Goal: Transaction & Acquisition: Purchase product/service

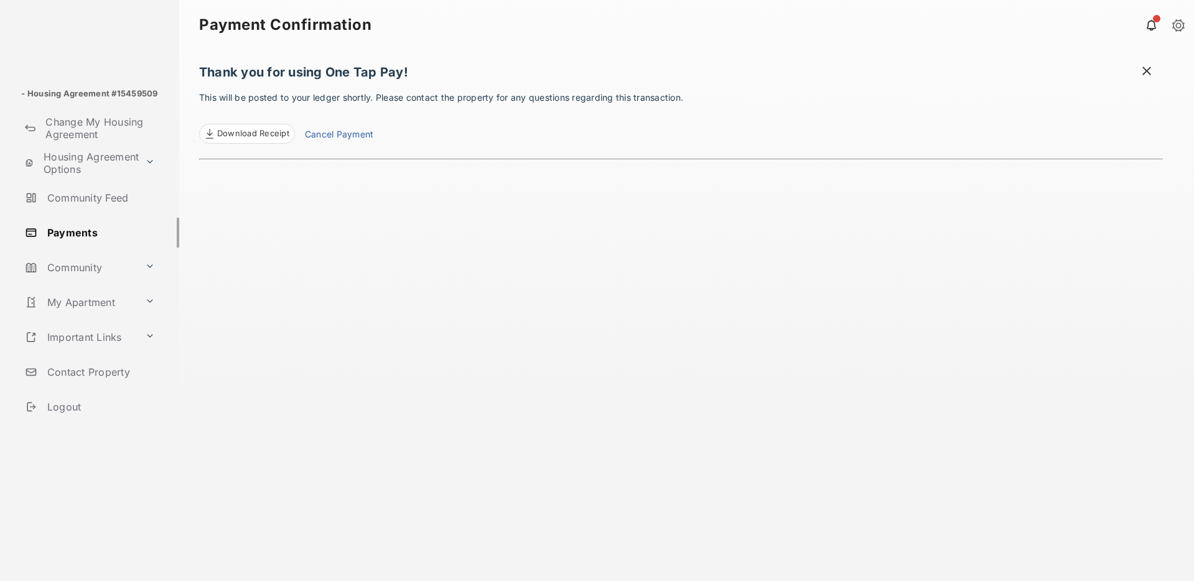
click at [1175, 26] on link at bounding box center [1178, 26] width 12 height 14
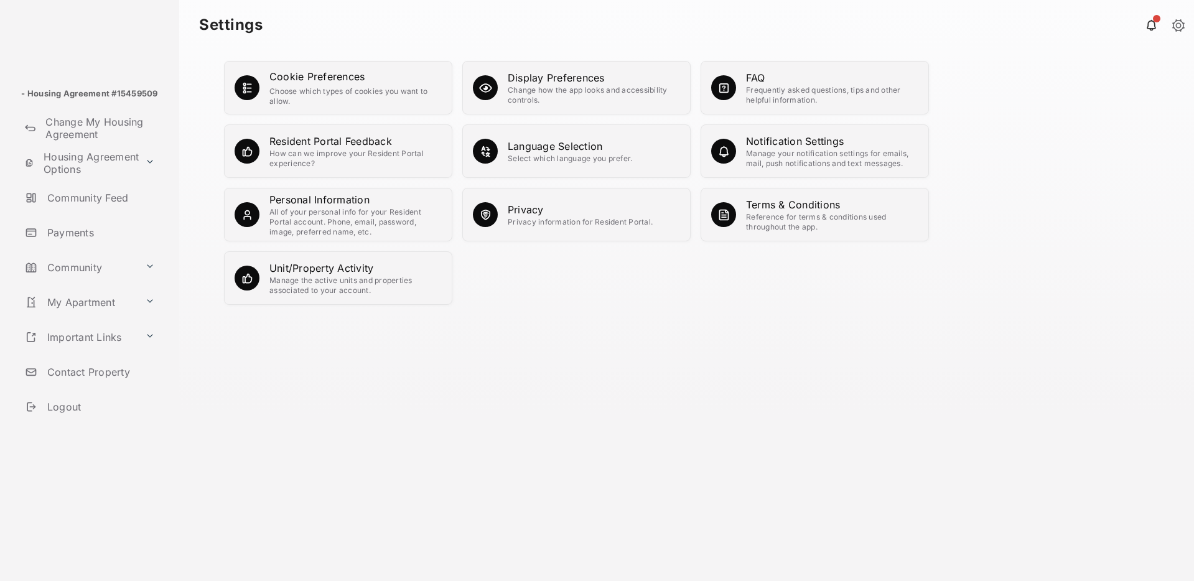
click at [54, 421] on link "Logout" at bounding box center [99, 407] width 159 height 30
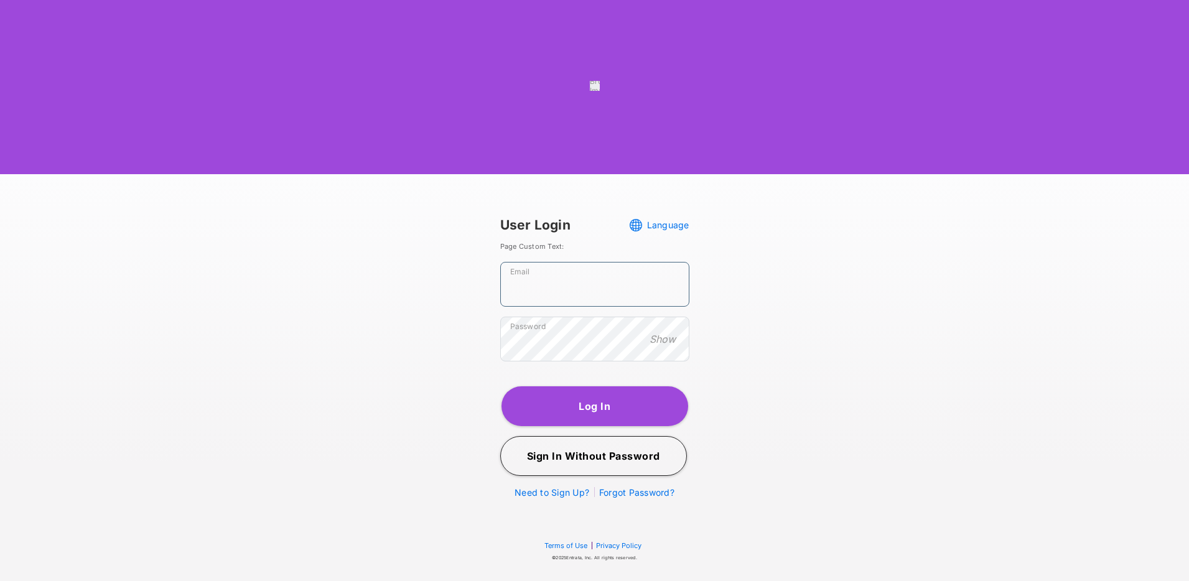
click at [564, 303] on input "Email" at bounding box center [594, 284] width 189 height 45
paste input "**********"
type input "**********"
click at [627, 426] on button "Log In" at bounding box center [595, 406] width 187 height 40
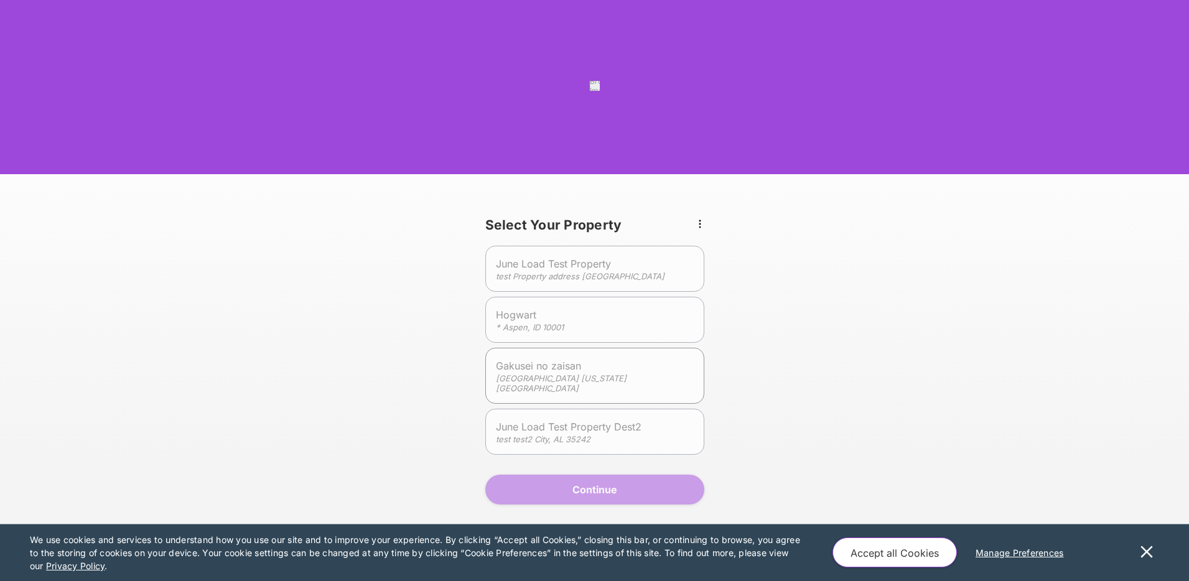
click at [571, 393] on em "[GEOGRAPHIC_DATA] [US_STATE][GEOGRAPHIC_DATA]" at bounding box center [561, 383] width 131 height 20
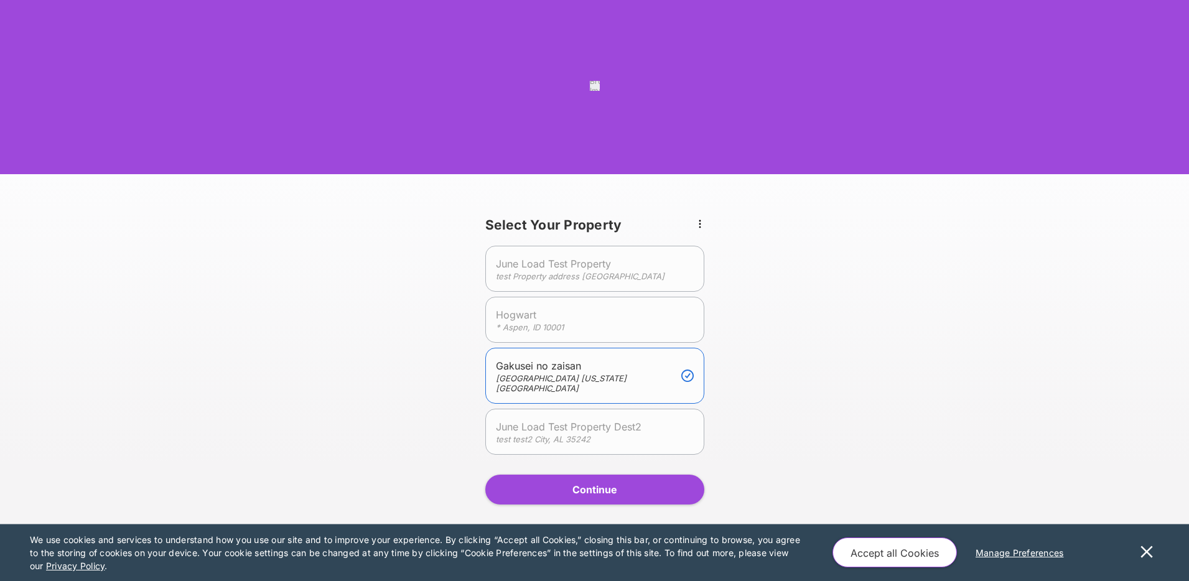
click at [607, 502] on button "Continue" at bounding box center [594, 490] width 219 height 30
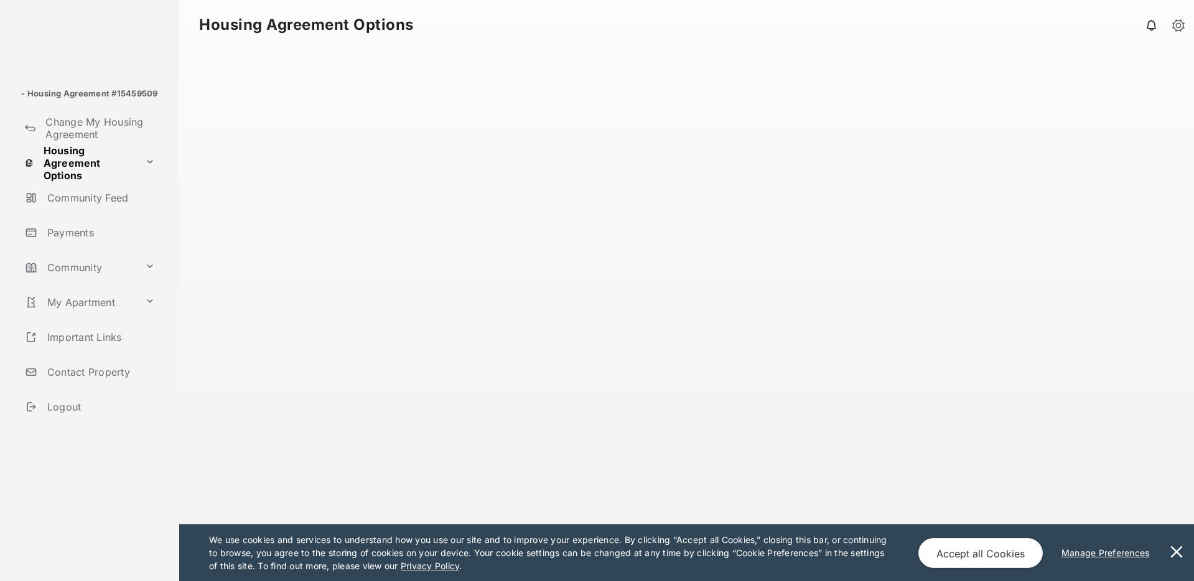
click at [75, 231] on link "Payments" at bounding box center [99, 233] width 159 height 30
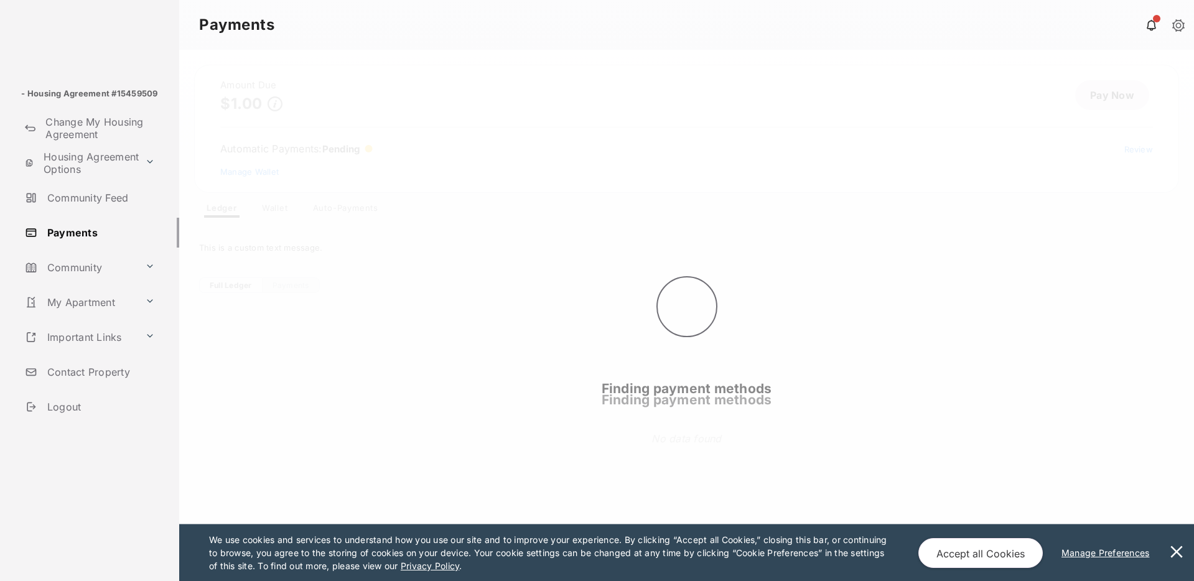
click at [1175, 549] on button at bounding box center [1176, 553] width 25 height 57
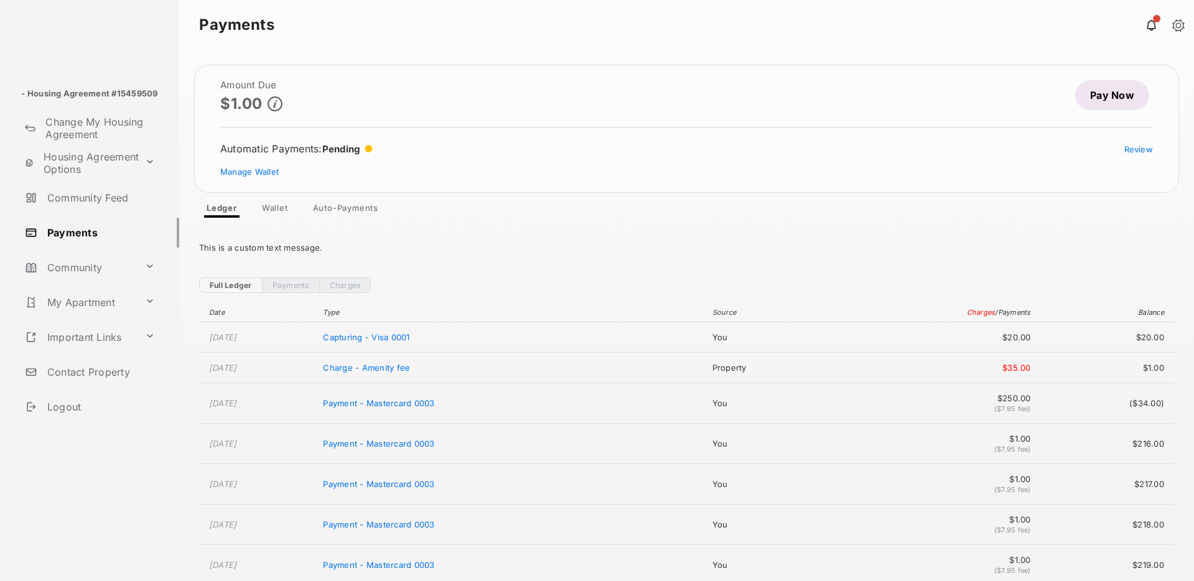
click at [1116, 97] on link "Pay Now" at bounding box center [1112, 95] width 74 height 30
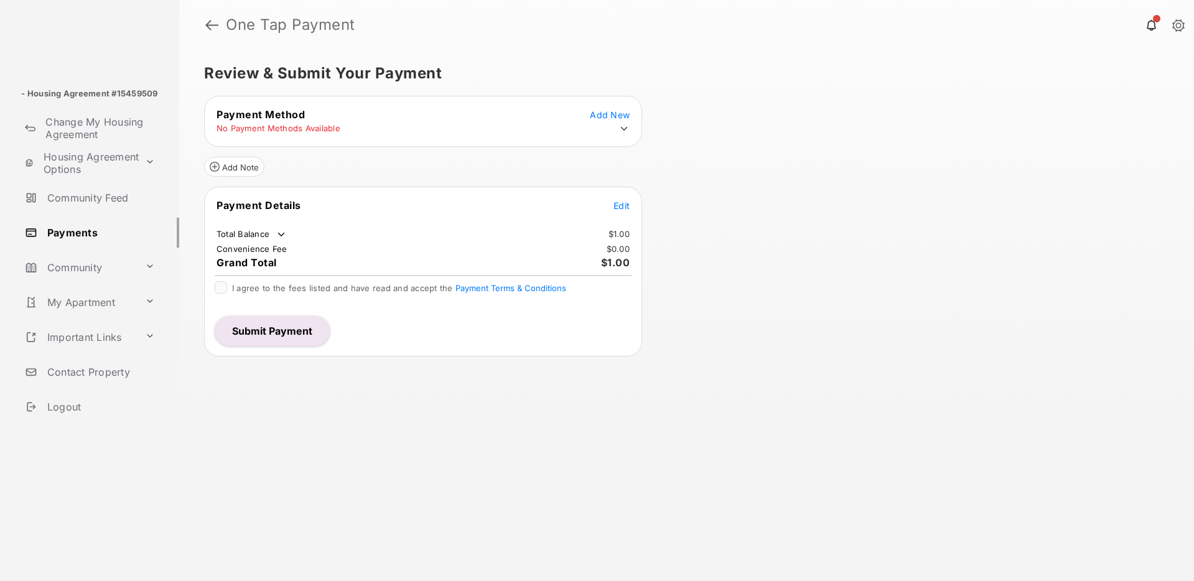
click at [622, 126] on icon at bounding box center [624, 128] width 11 height 11
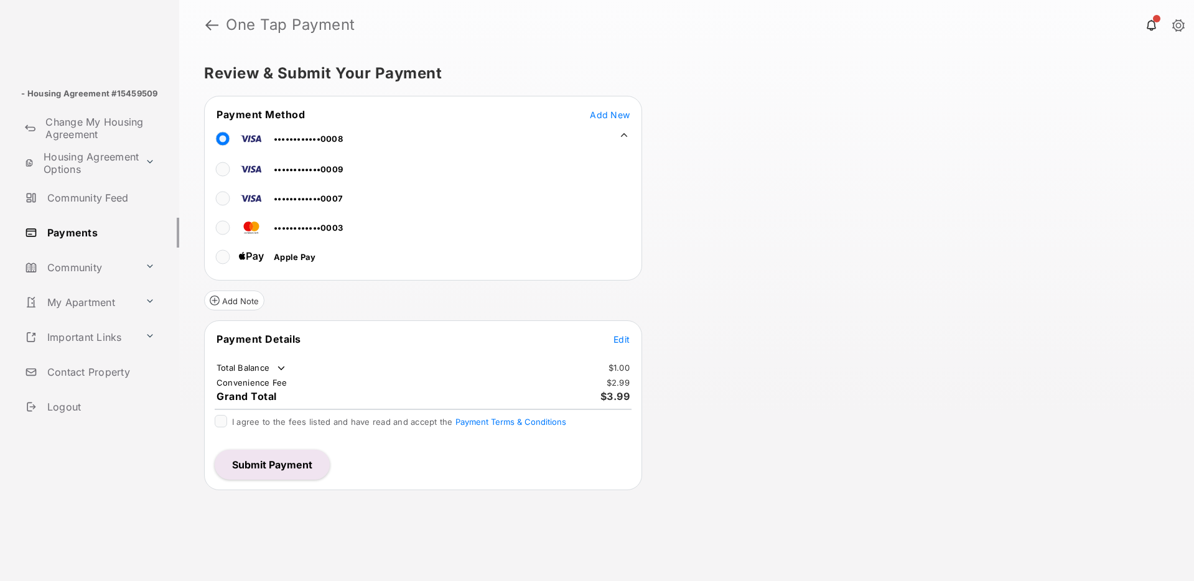
click at [621, 337] on span "Edit" at bounding box center [622, 339] width 16 height 11
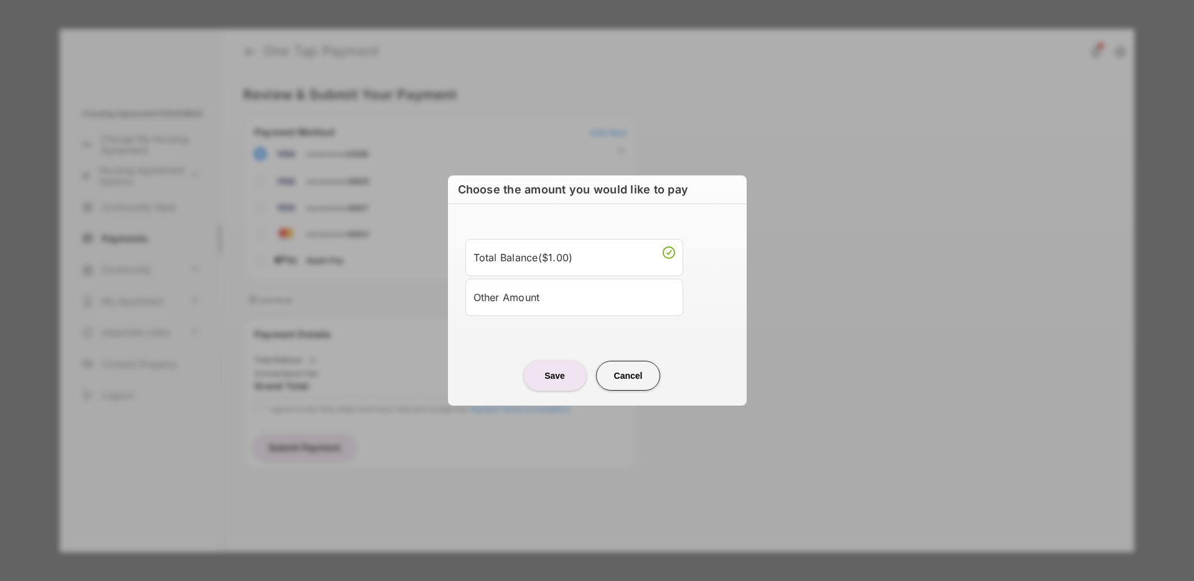
click at [568, 301] on div "Other Amount" at bounding box center [575, 297] width 202 height 21
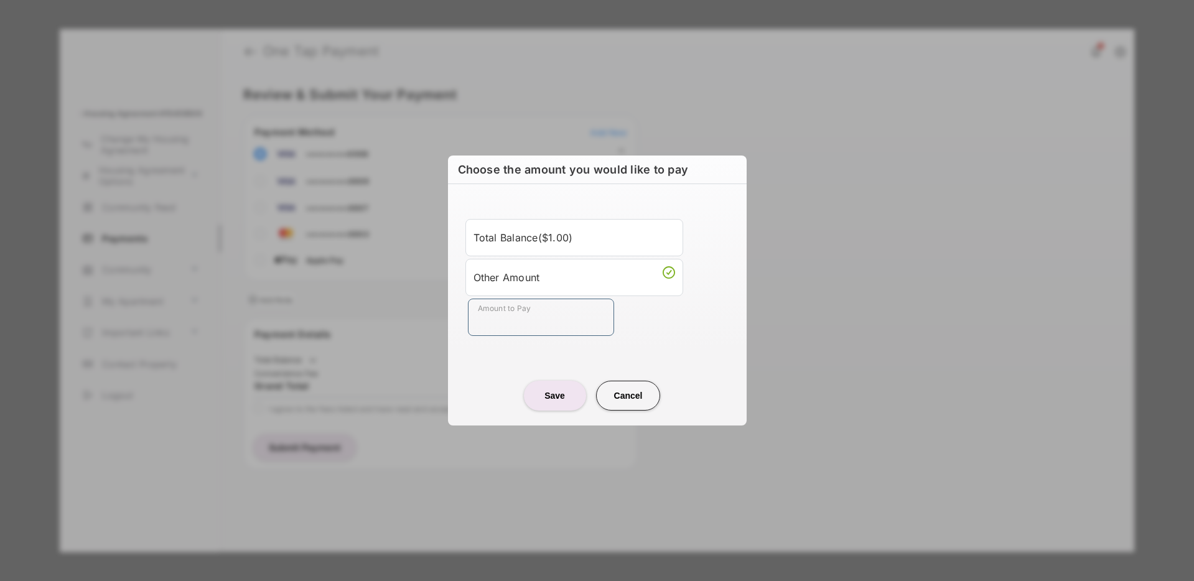
click at [528, 313] on input "Amount to Pay" at bounding box center [541, 317] width 146 height 37
type input "******"
click at [557, 388] on button "Save" at bounding box center [555, 396] width 62 height 30
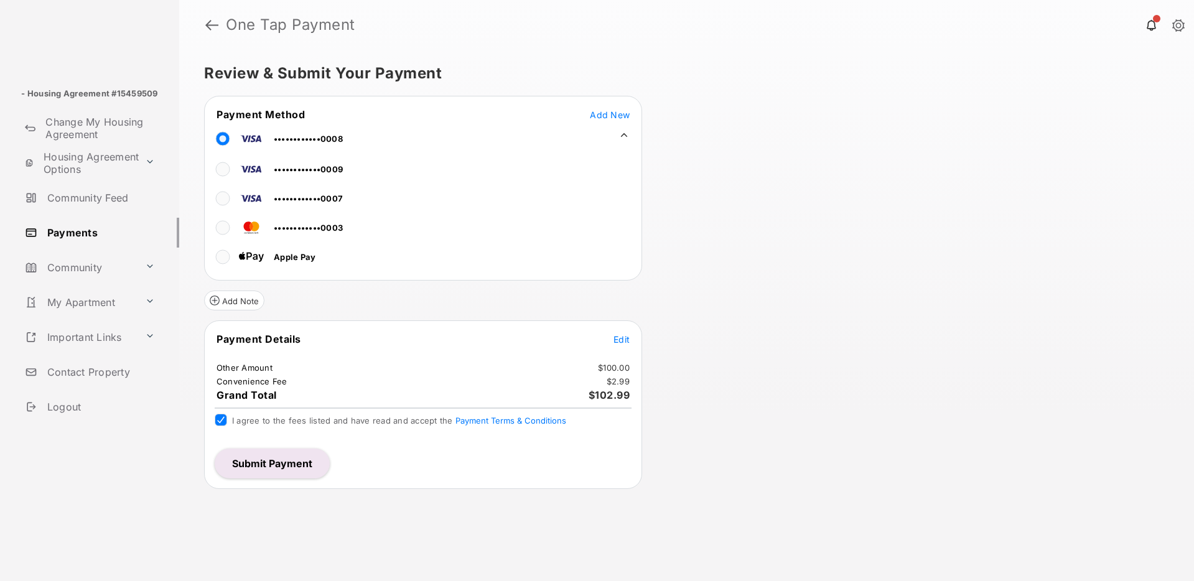
click at [246, 458] on button "Submit Payment" at bounding box center [272, 464] width 115 height 30
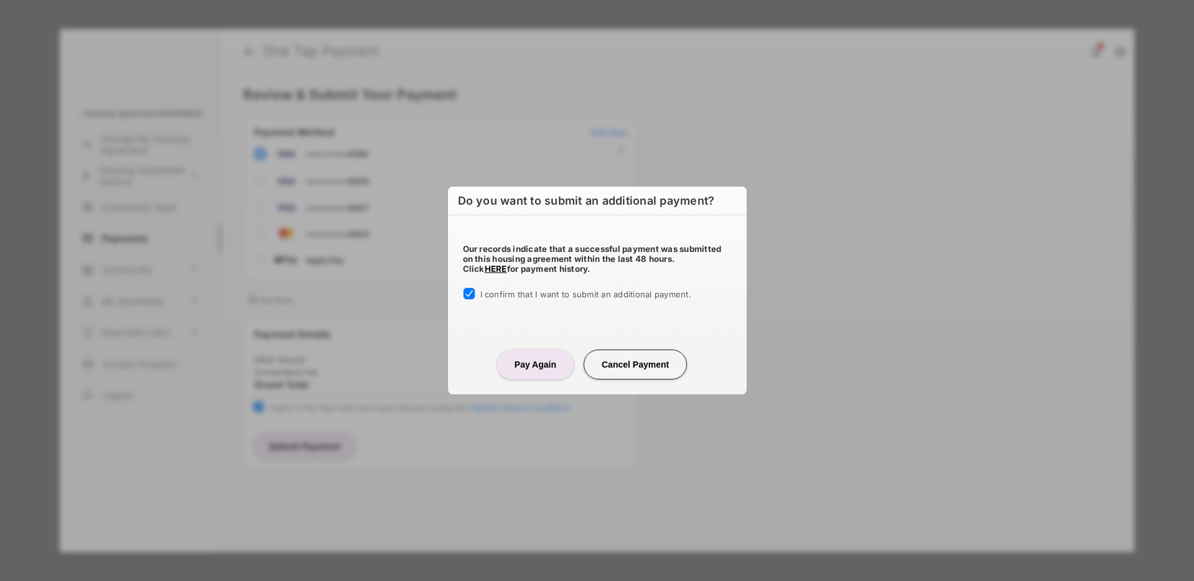
click at [632, 357] on button "Cancel Payment" at bounding box center [635, 365] width 103 height 30
